Goal: Task Accomplishment & Management: Complete application form

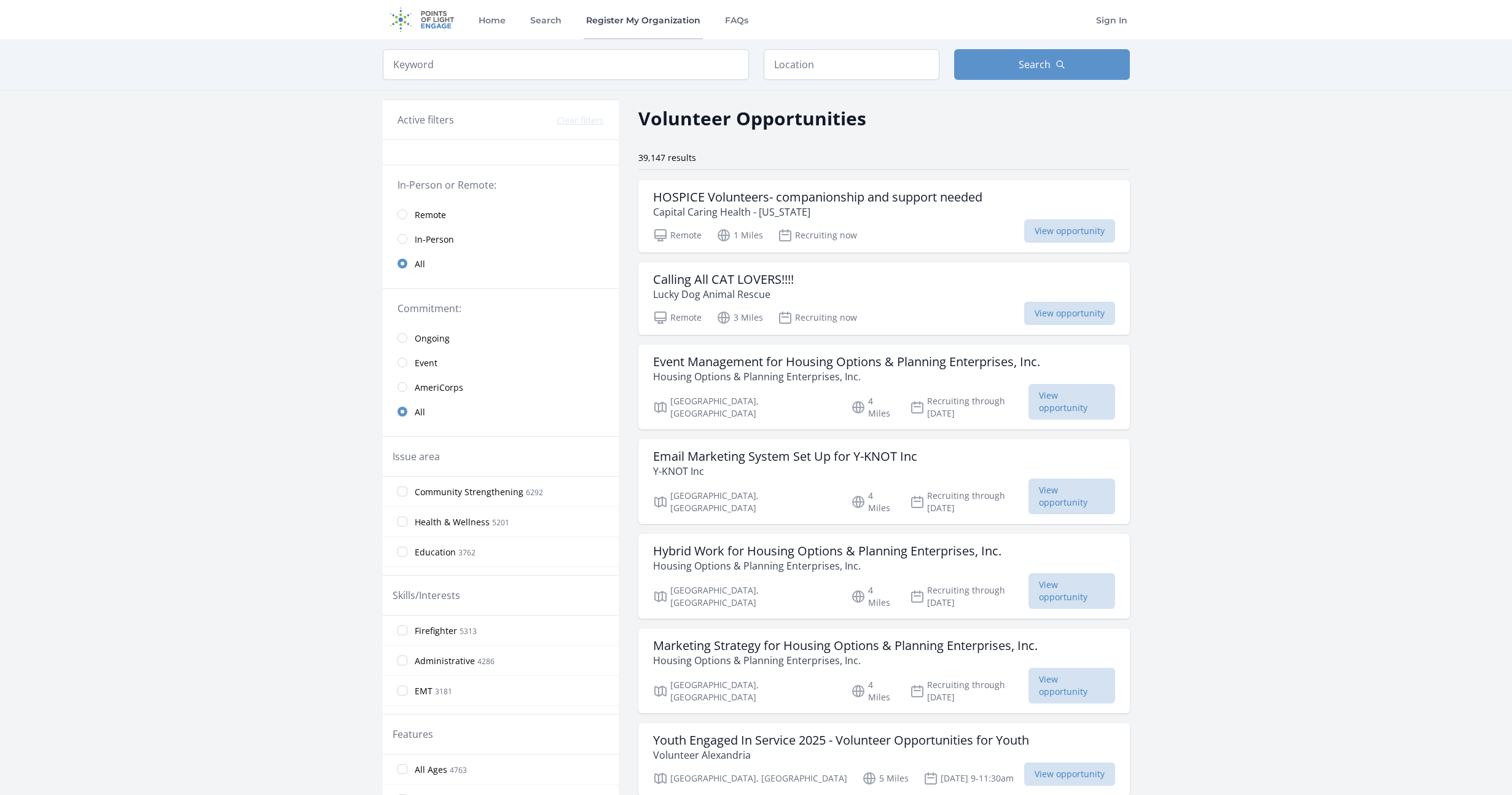
click at [628, 25] on link "Register My Organization" at bounding box center [643, 20] width 119 height 39
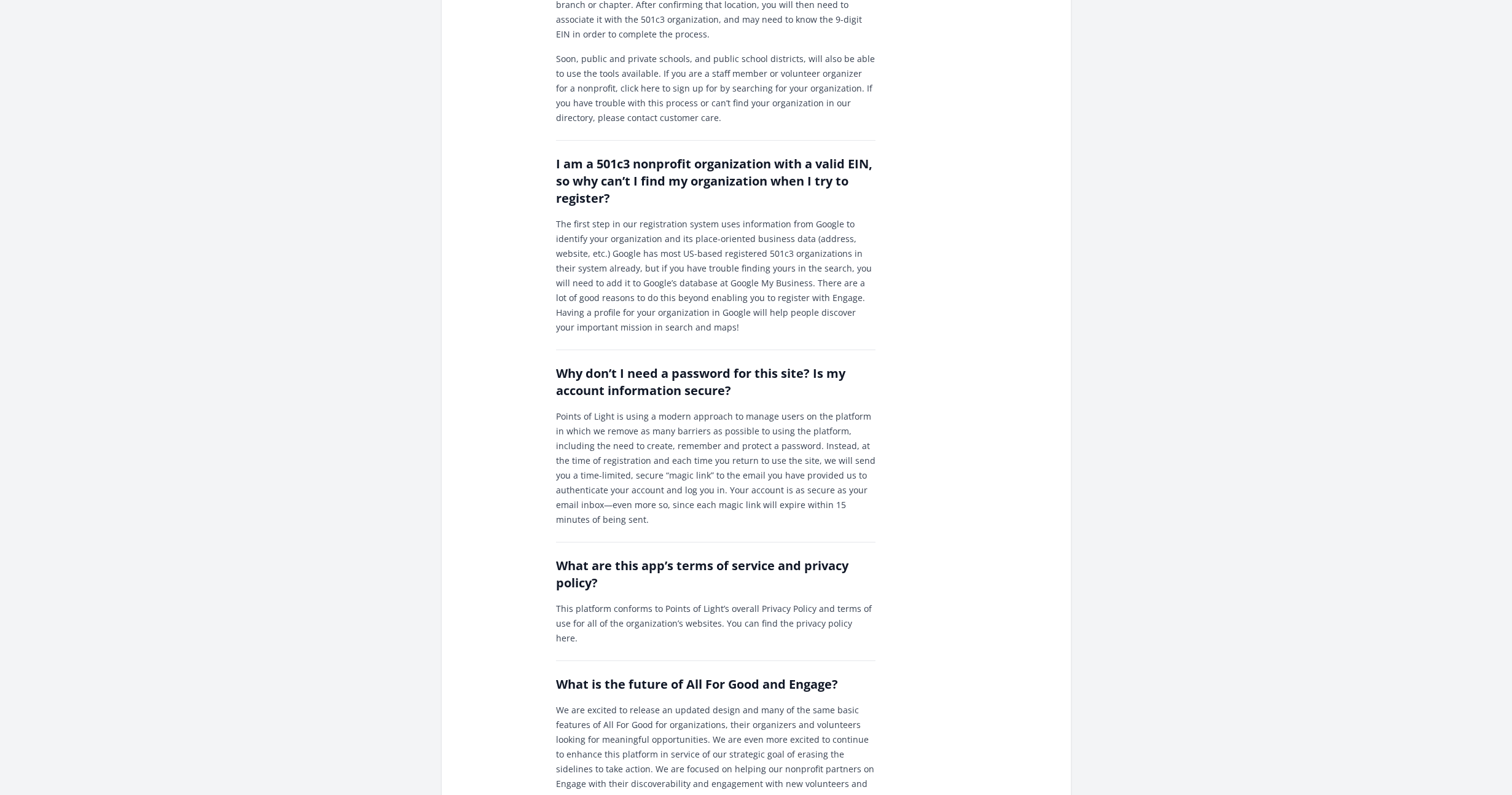
scroll to position [1012, 0]
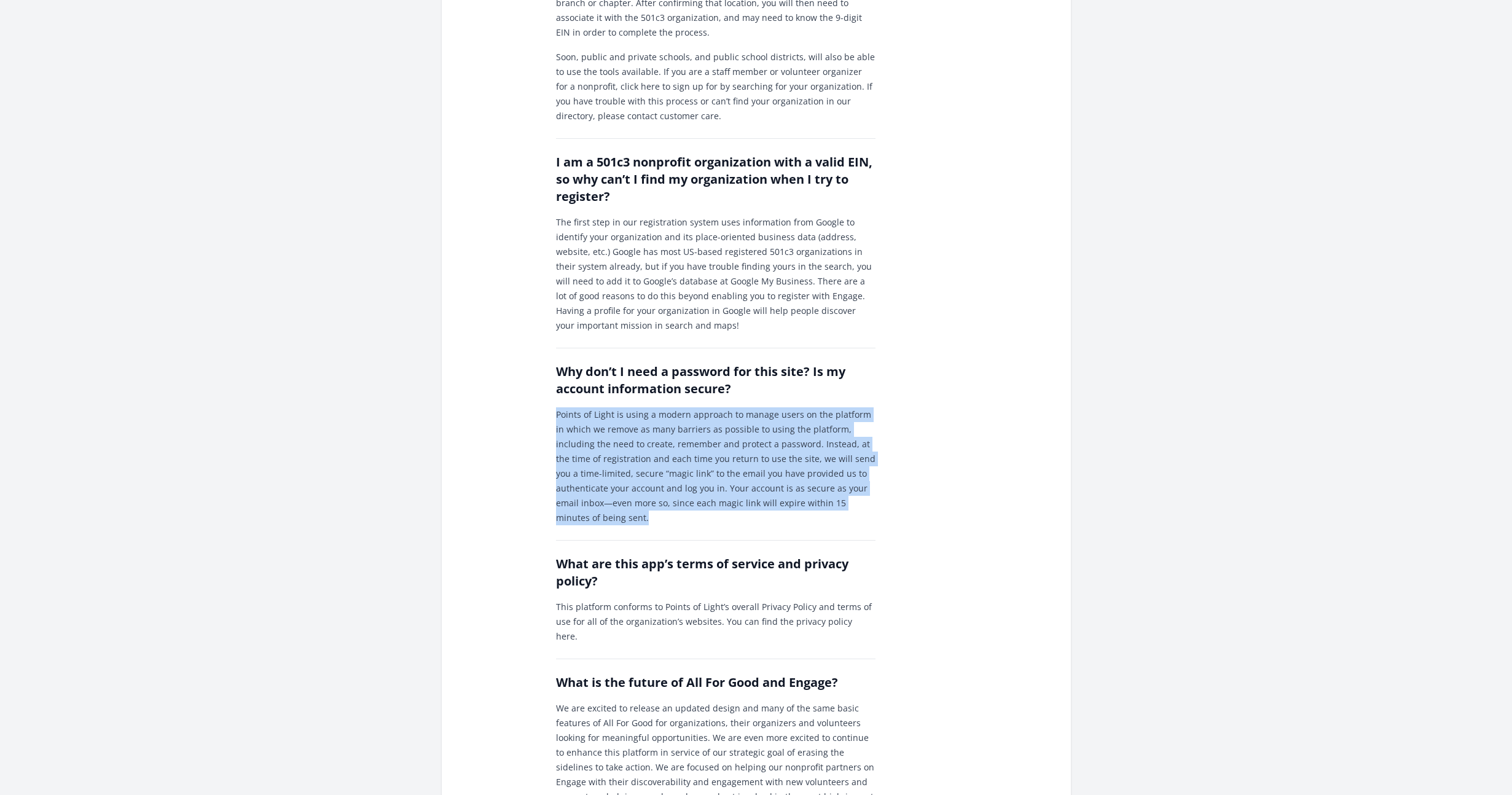
drag, startPoint x: 876, startPoint y: 474, endPoint x: 548, endPoint y: 386, distance: 339.6
copy p "Points of Light is using a modern approach to manage users on the platform in w…"
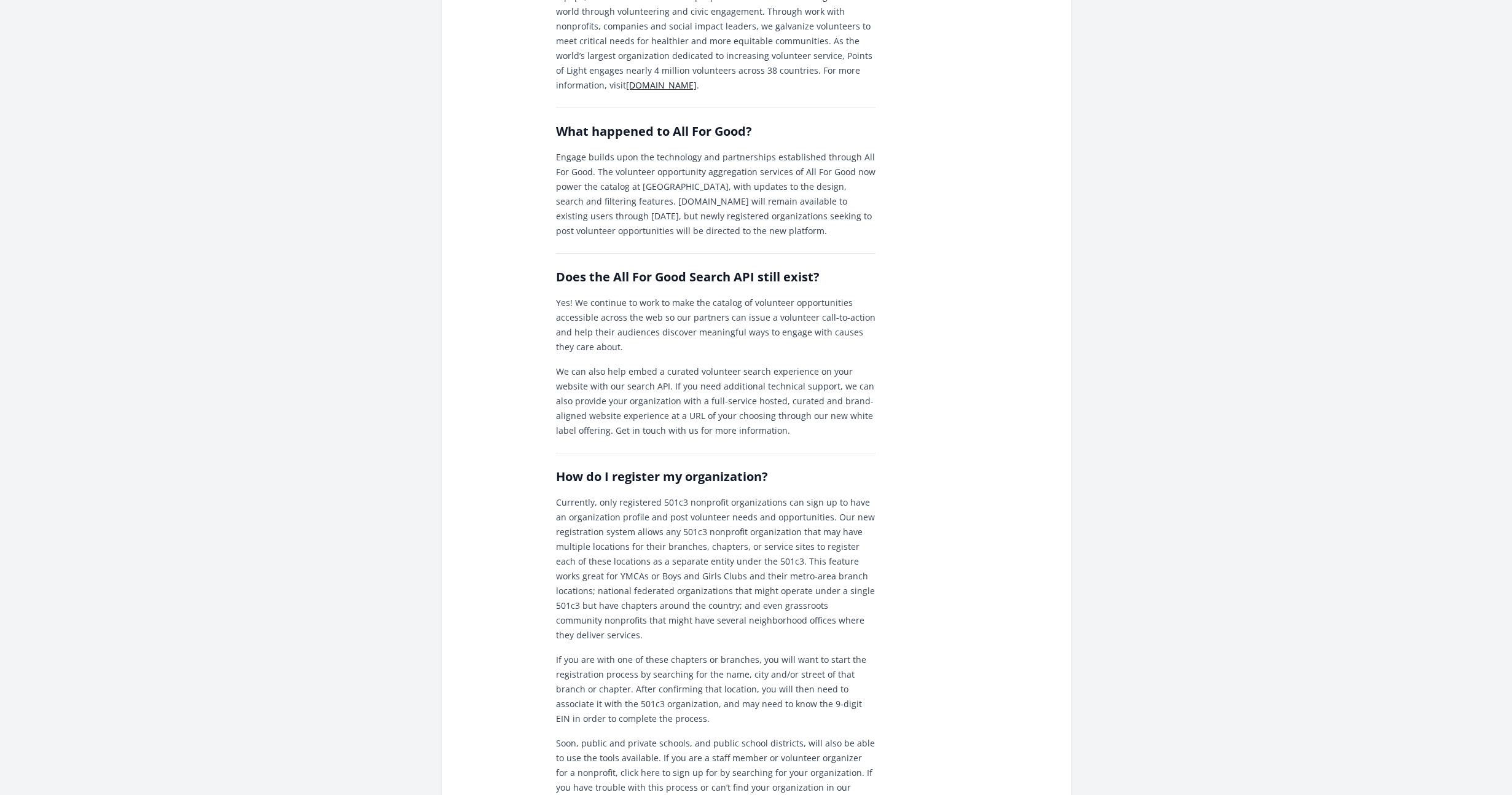
scroll to position [0, 0]
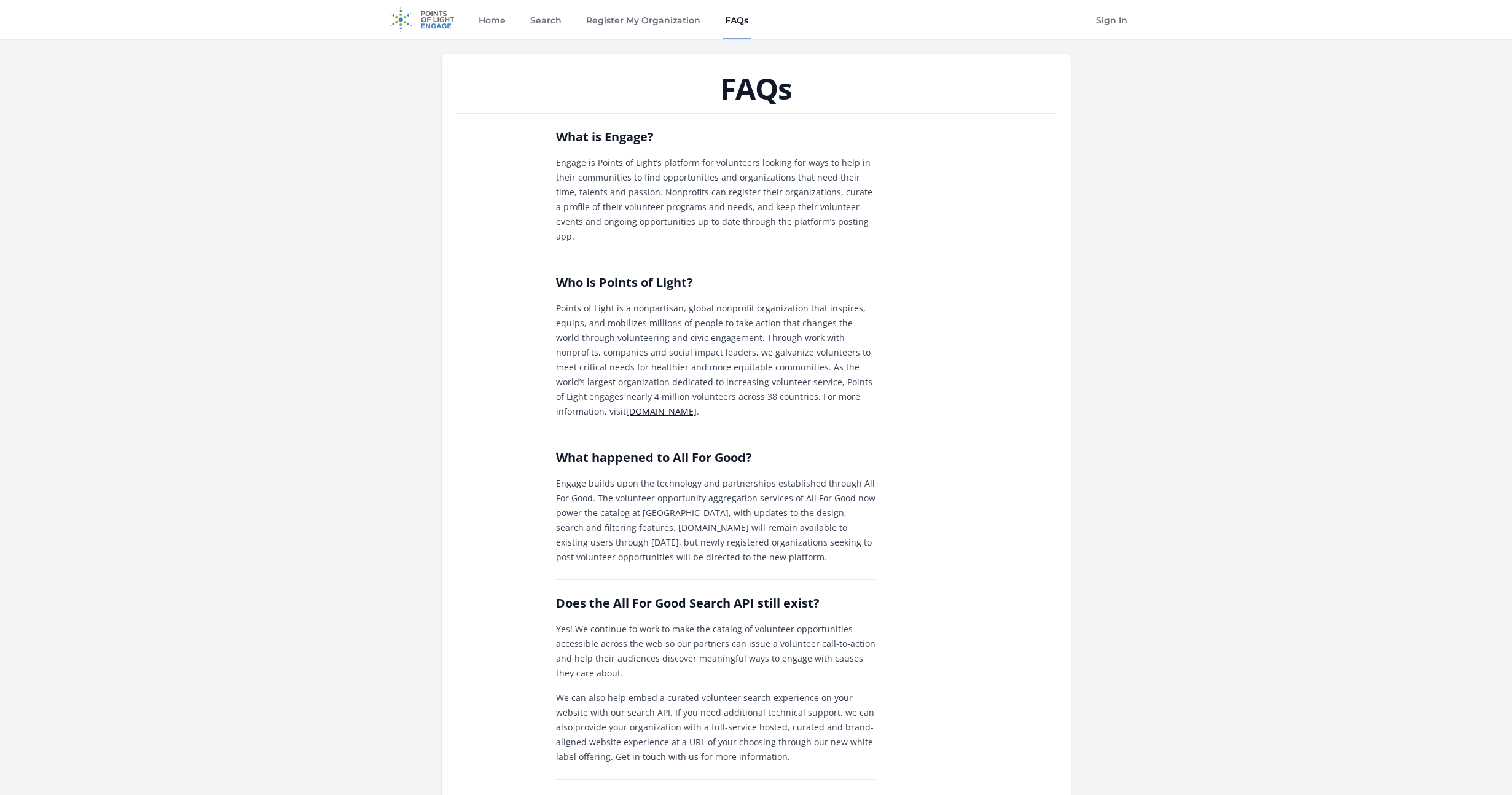
click at [417, 9] on img at bounding box center [422, 20] width 79 height 39
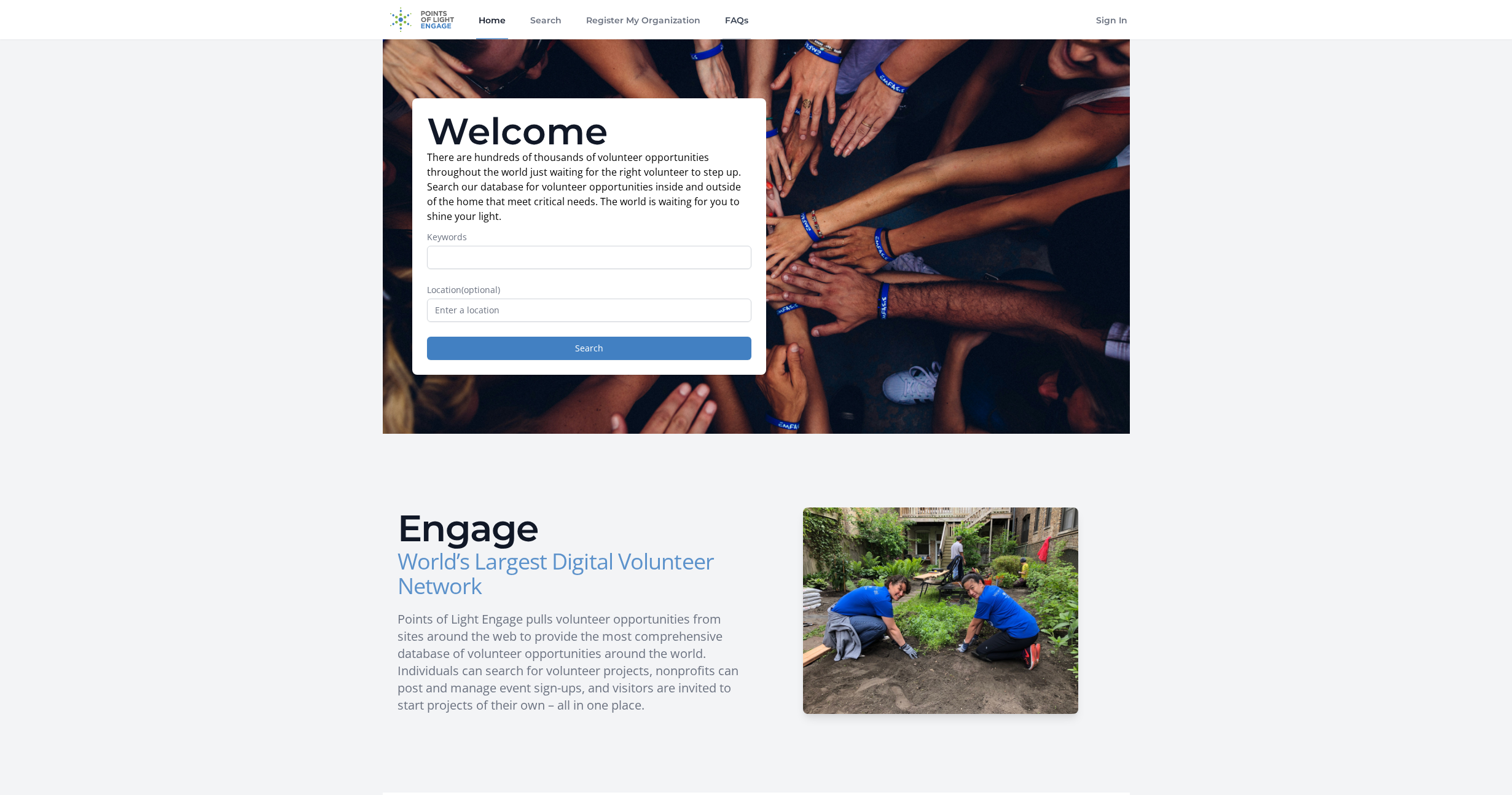
click at [725, 19] on link "FAQs" at bounding box center [737, 20] width 28 height 39
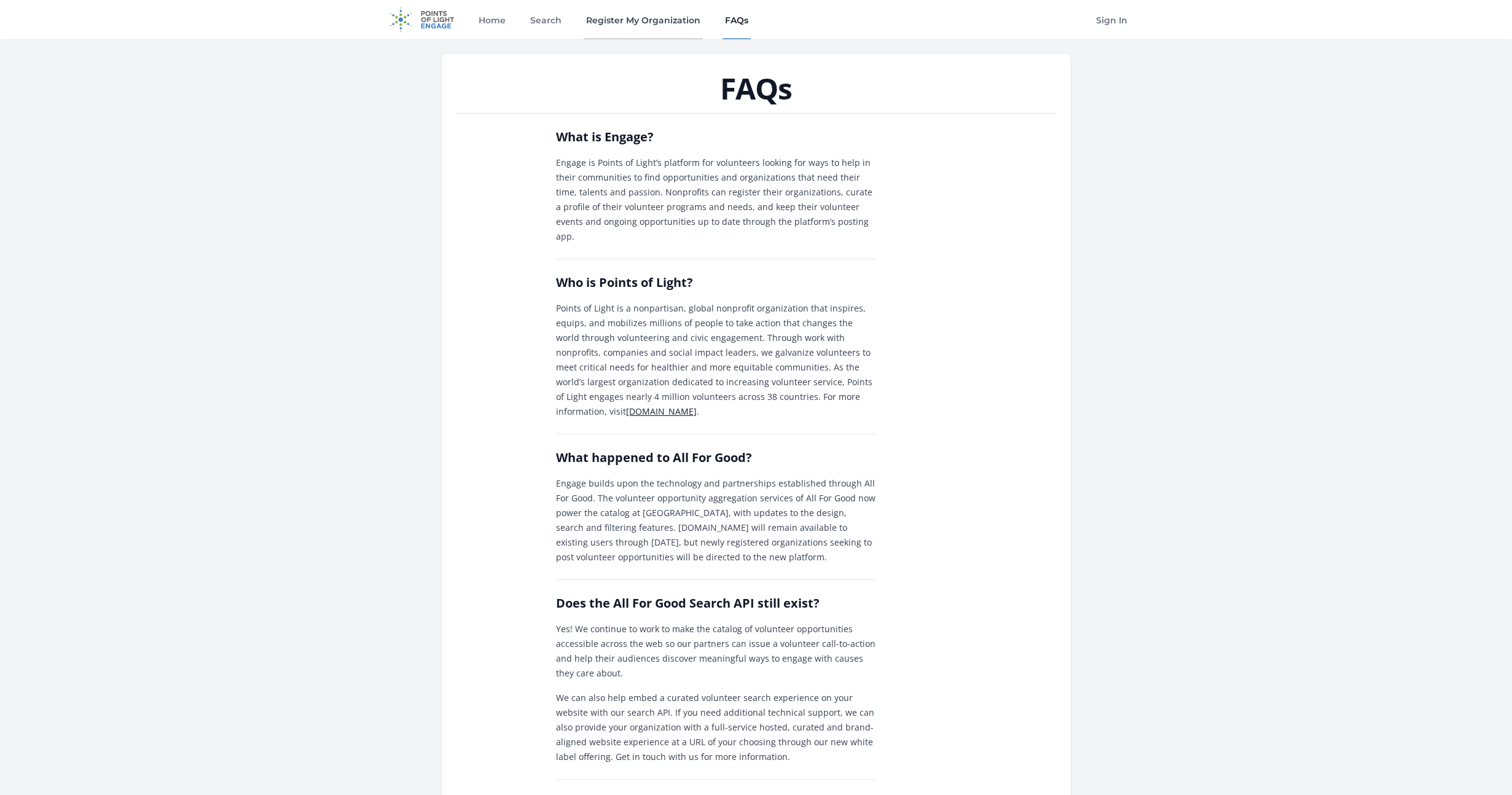
click at [622, 19] on link "Register My Organization" at bounding box center [643, 20] width 119 height 39
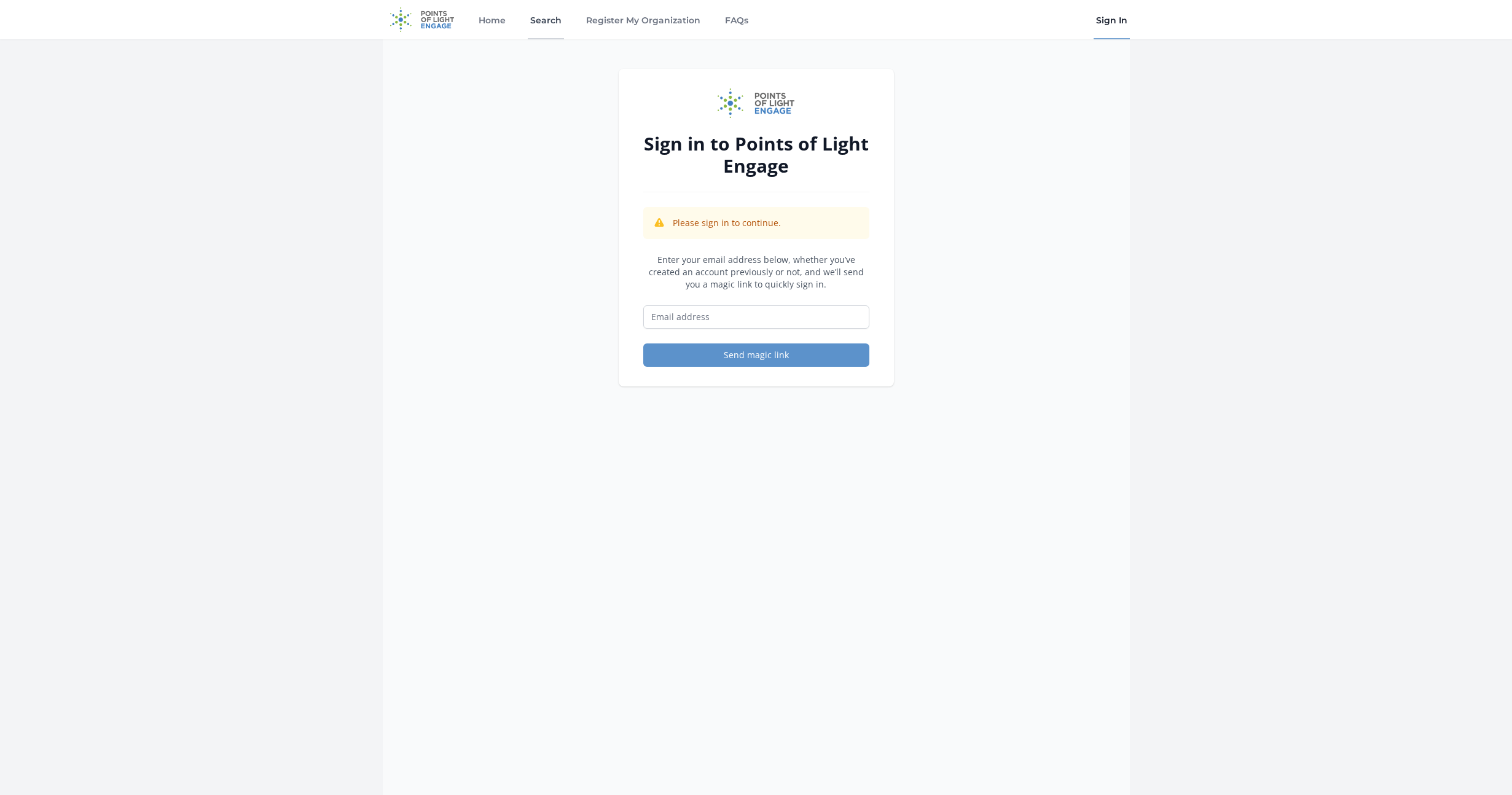
click at [557, 21] on link "Search" at bounding box center [545, 20] width 37 height 39
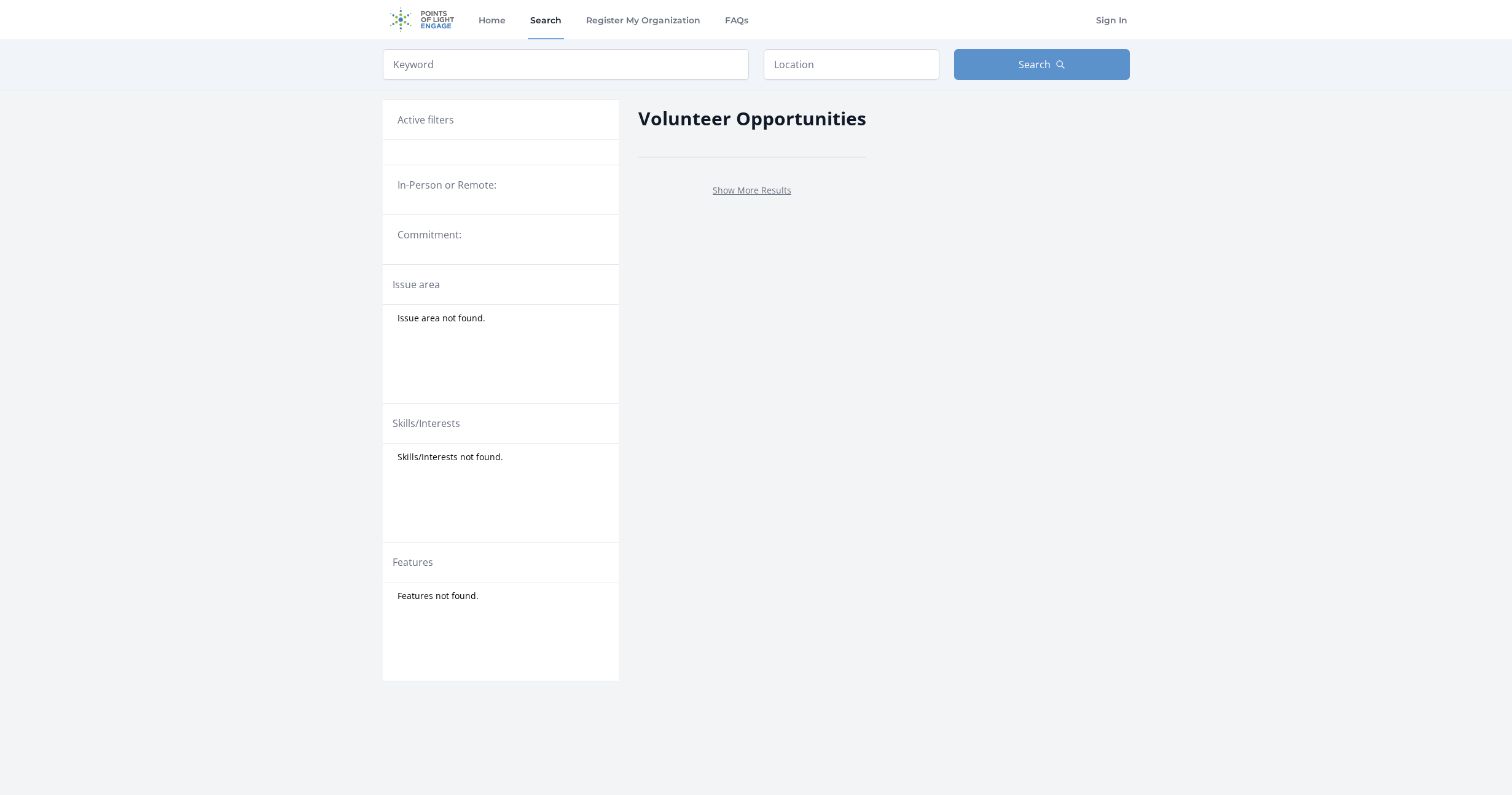
scroll to position [2, 0]
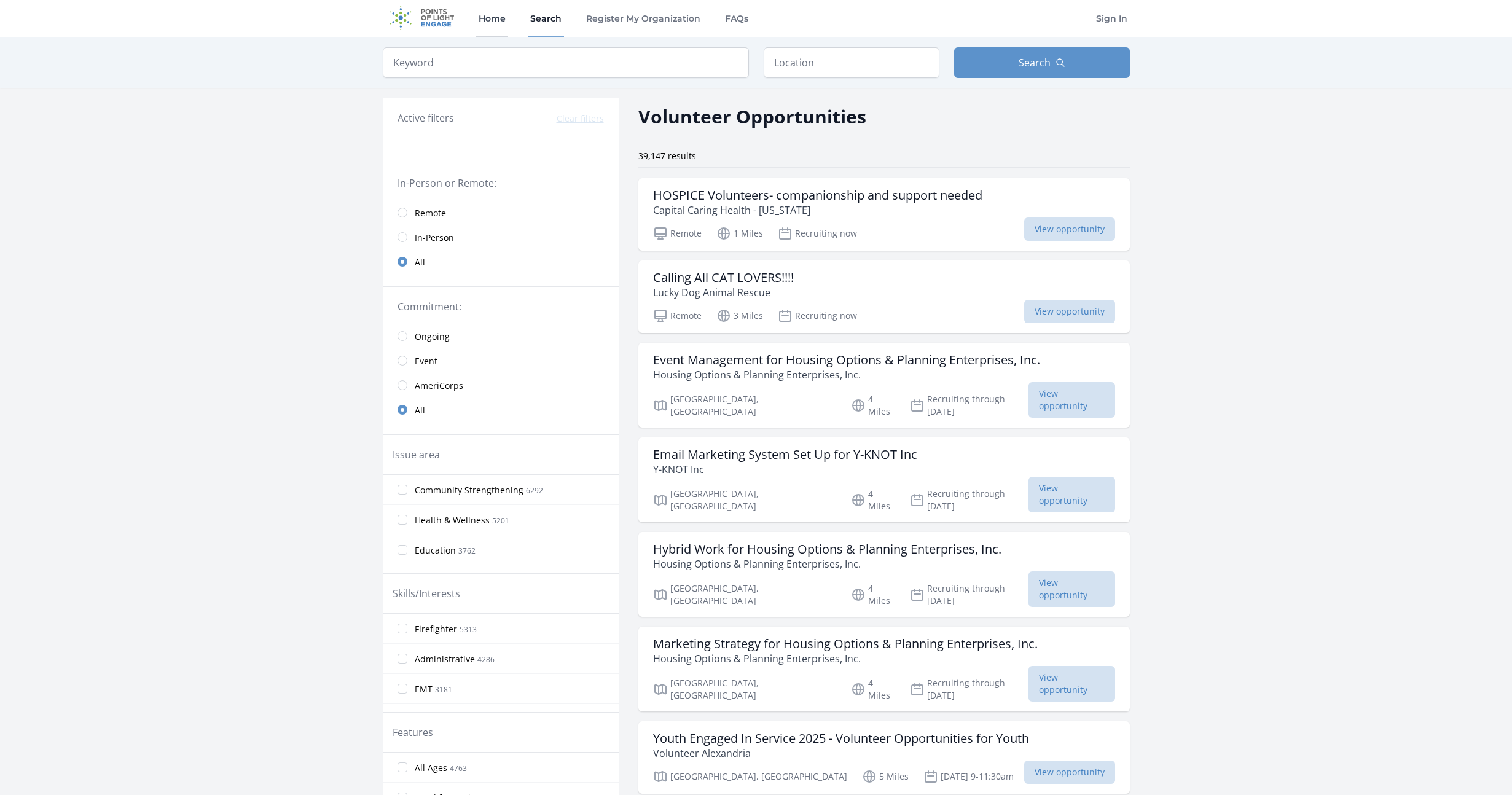
scroll to position [5, 0]
click at [505, 20] on link "Home" at bounding box center [492, 15] width 32 height 39
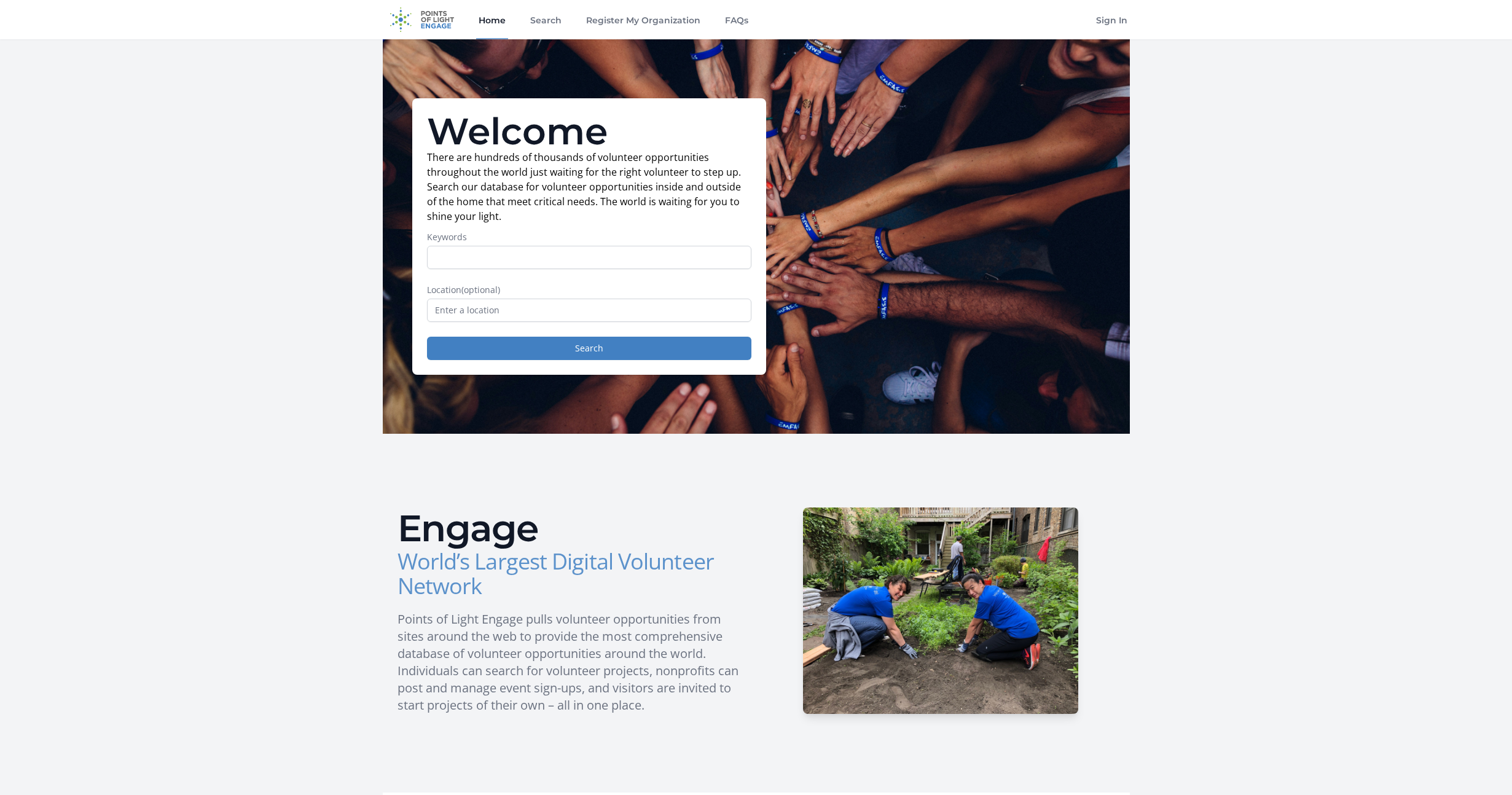
click at [435, 11] on img at bounding box center [422, 20] width 79 height 39
click at [687, 21] on link "Register My Organization" at bounding box center [643, 20] width 119 height 39
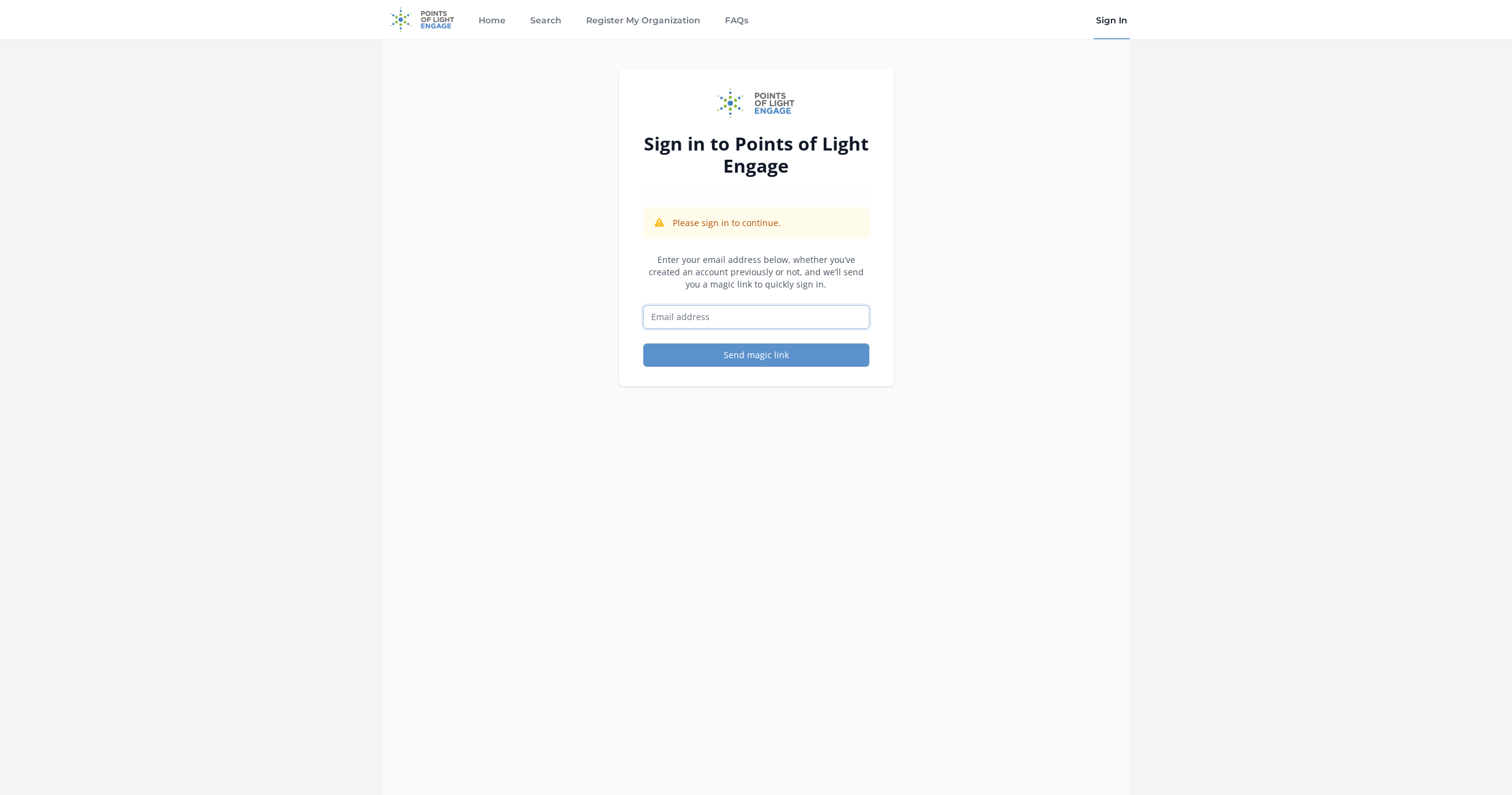
click at [746, 325] on input "Email address" at bounding box center [756, 317] width 226 height 23
type input "[EMAIL_ADDRESS][DOMAIN_NAME]"
click at [769, 362] on button "Send magic link" at bounding box center [756, 354] width 226 height 23
